Goal: Information Seeking & Learning: Learn about a topic

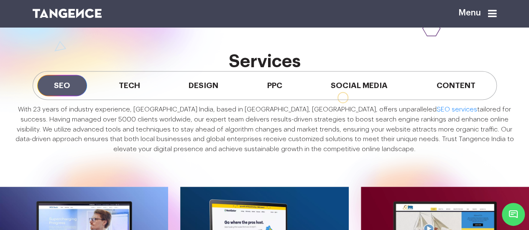
scroll to position [549, 0]
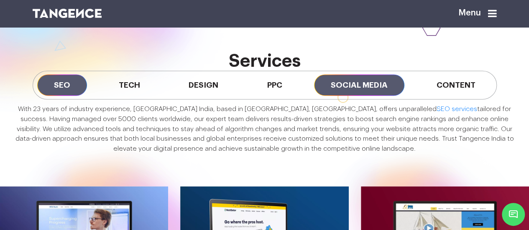
click at [362, 96] on span "Social Media" at bounding box center [359, 84] width 90 height 21
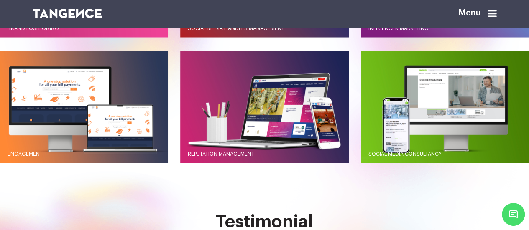
scroll to position [781, 0]
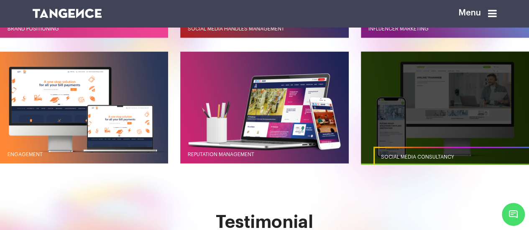
click at [429, 152] on link "button" at bounding box center [445, 107] width 168 height 112
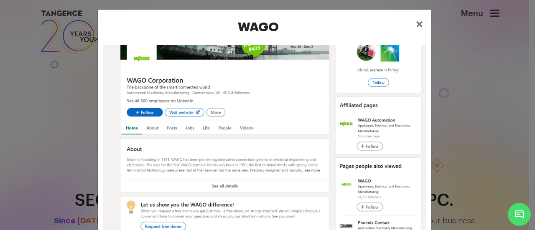
scroll to position [43, 0]
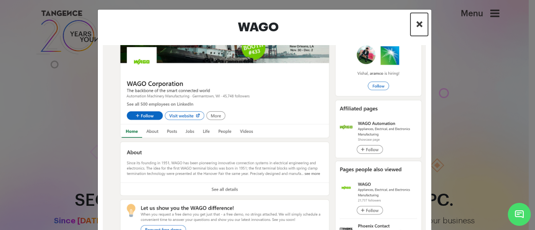
click at [416, 24] on span "×" at bounding box center [419, 24] width 7 height 13
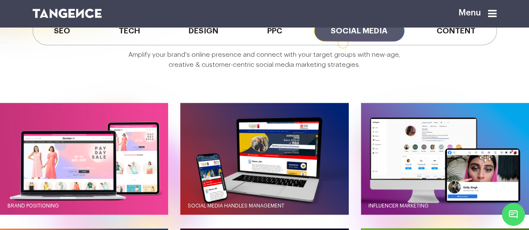
scroll to position [617, 0]
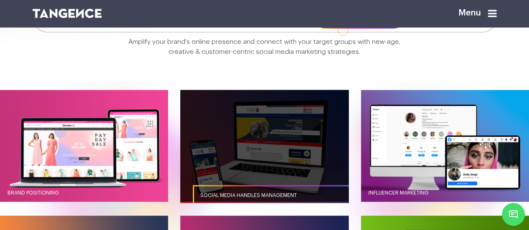
click at [272, 164] on link "button" at bounding box center [264, 146] width 168 height 112
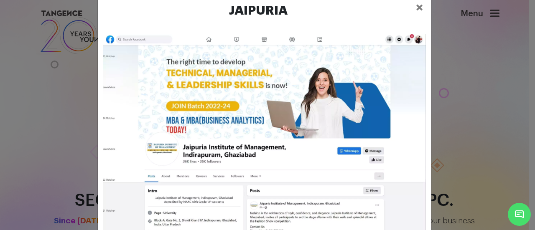
scroll to position [33, 0]
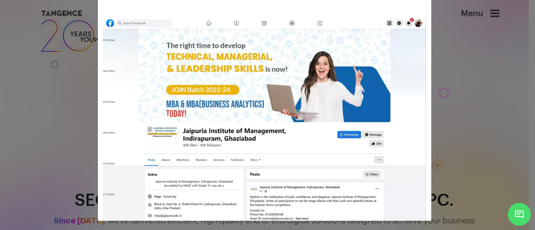
click at [480, 108] on div "Jaipuria ×" at bounding box center [267, 115] width 535 height 230
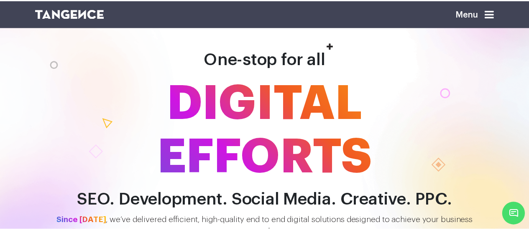
scroll to position [674, 0]
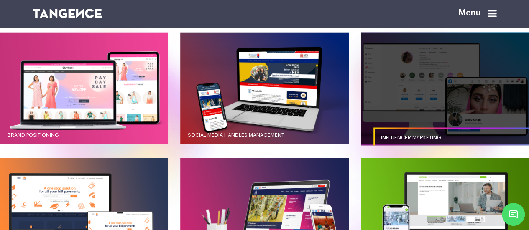
click at [442, 100] on link "button" at bounding box center [445, 88] width 168 height 112
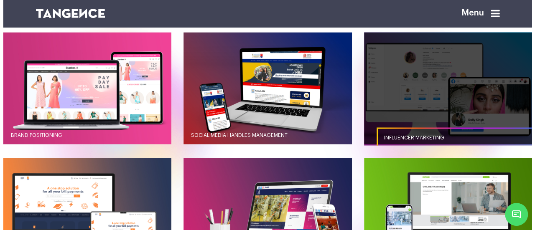
scroll to position [0, 0]
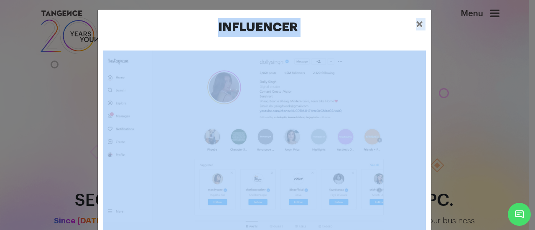
click at [442, 100] on div "Influencer ×" at bounding box center [267, 115] width 535 height 230
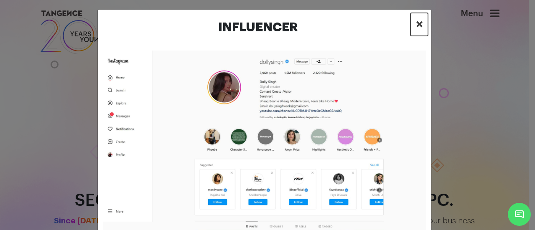
click at [417, 24] on span "×" at bounding box center [419, 24] width 7 height 13
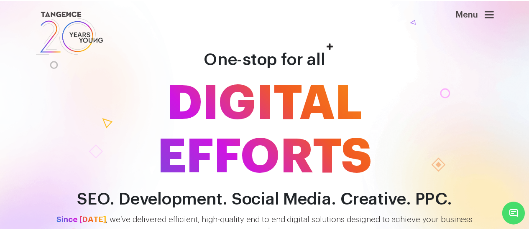
scroll to position [674, 0]
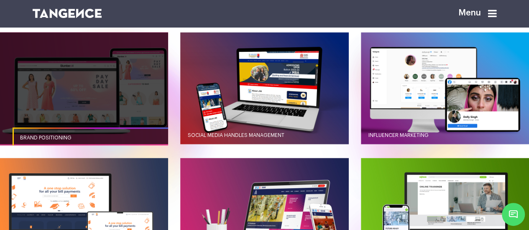
click at [102, 116] on link "button" at bounding box center [84, 88] width 168 height 112
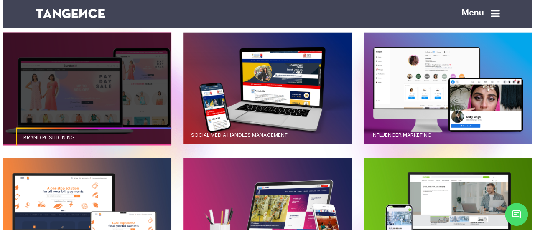
scroll to position [0, 0]
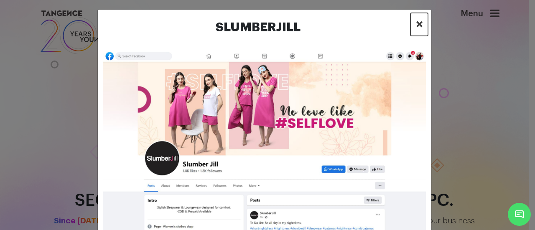
click at [415, 31] on button "×" at bounding box center [420, 24] width 18 height 23
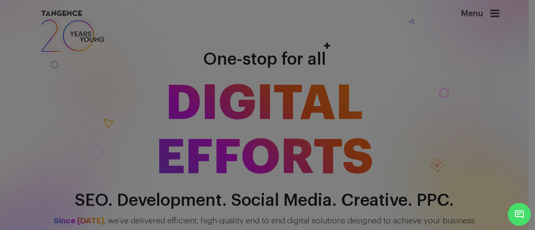
click at [415, 31] on div at bounding box center [267, 115] width 535 height 230
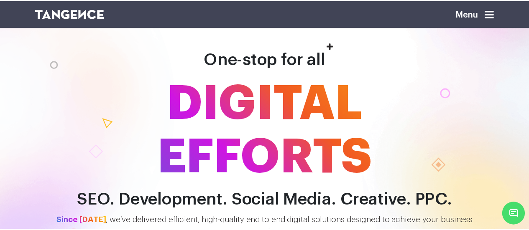
scroll to position [674, 0]
